Goal: Task Accomplishment & Management: Manage account settings

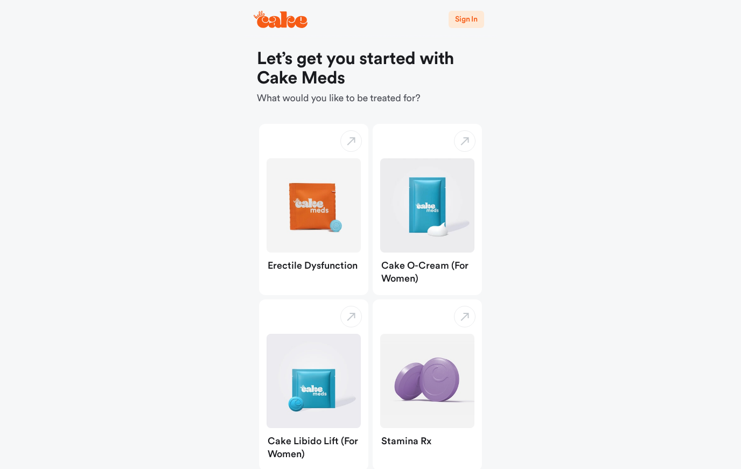
click at [472, 20] on span "Sign In" at bounding box center [466, 20] width 23 height 8
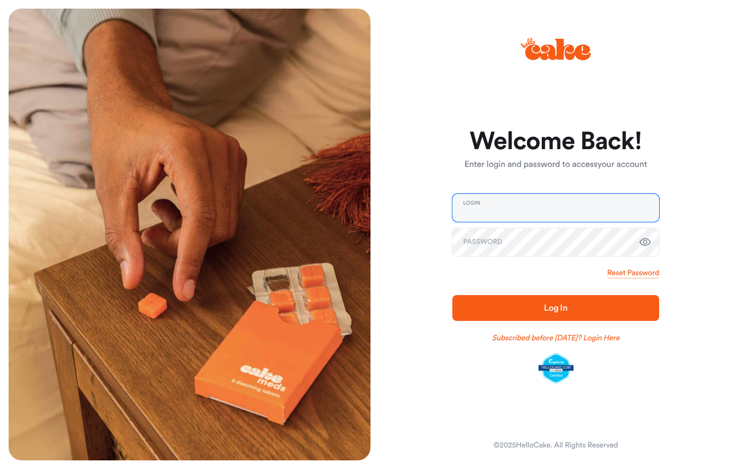
click at [571, 207] on input "email" at bounding box center [556, 208] width 207 height 28
click at [546, 210] on input "email" at bounding box center [556, 208] width 207 height 28
click at [413, 382] on div "Welcome Back! Enter login and password to access your account Login Password Re…" at bounding box center [552, 235] width 362 height 452
click at [518, 203] on input "email" at bounding box center [556, 208] width 207 height 28
click at [562, 312] on span "Log In" at bounding box center [556, 308] width 24 height 9
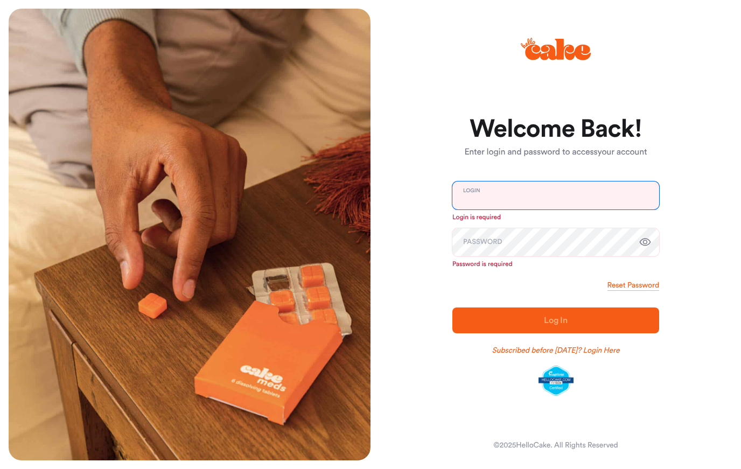
click at [525, 197] on input "email" at bounding box center [556, 196] width 207 height 28
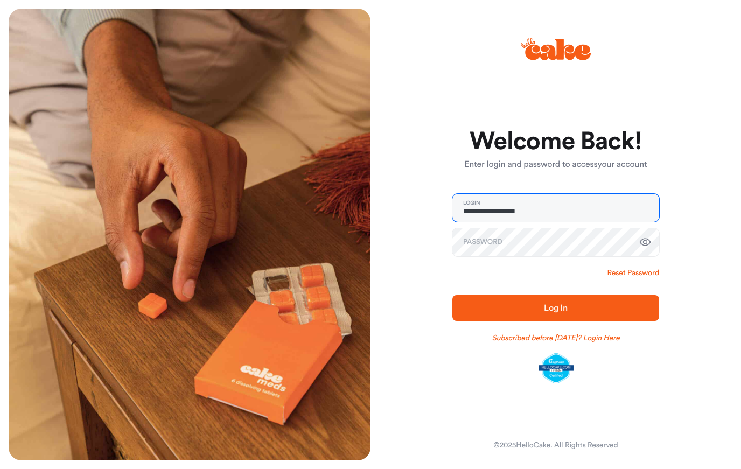
type input "**********"
click at [550, 311] on span "Log In" at bounding box center [556, 308] width 24 height 9
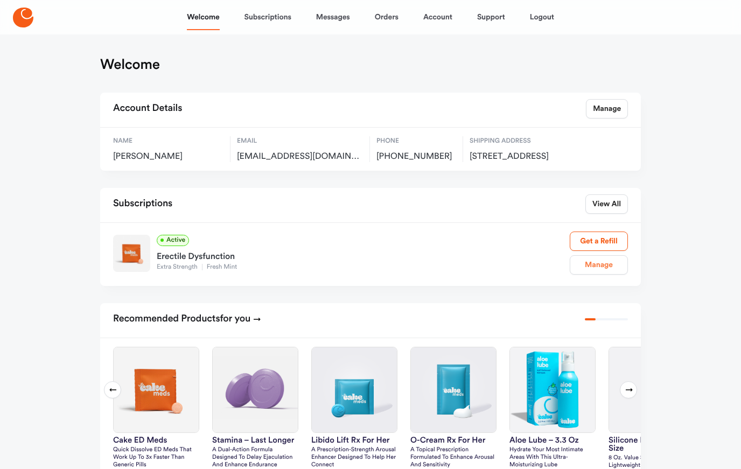
click at [607, 275] on link "Manage" at bounding box center [599, 264] width 58 height 19
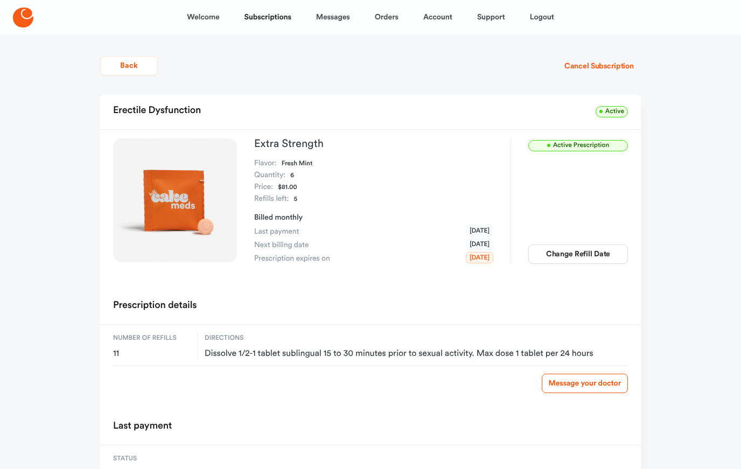
scroll to position [40, 0]
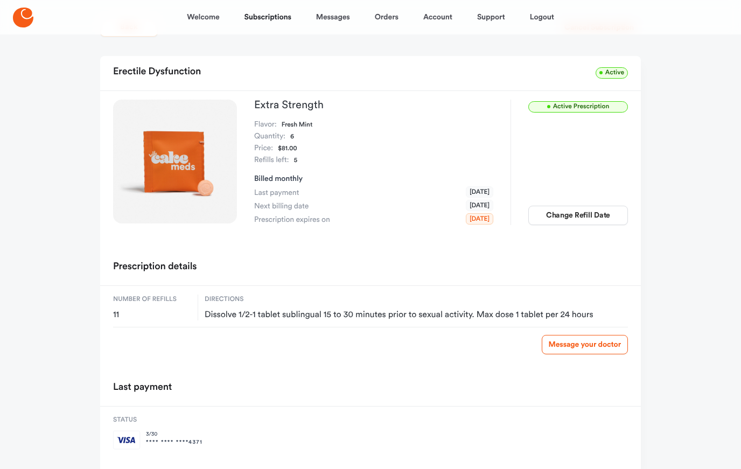
click at [580, 109] on span "Active Prescription" at bounding box center [578, 106] width 100 height 11
click at [584, 110] on span "Active Prescription" at bounding box center [578, 106] width 100 height 11
